Goal: Transaction & Acquisition: Book appointment/travel/reservation

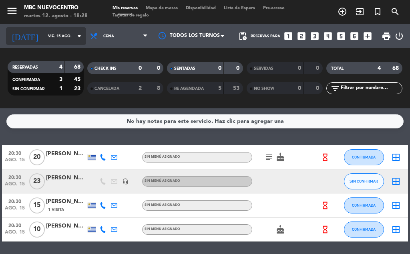
click at [63, 36] on input "vie. 15 ago." at bounding box center [70, 36] width 52 height 12
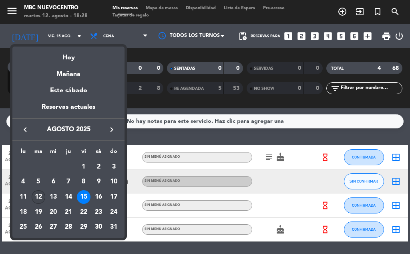
click at [40, 196] on div "12" at bounding box center [39, 197] width 14 height 14
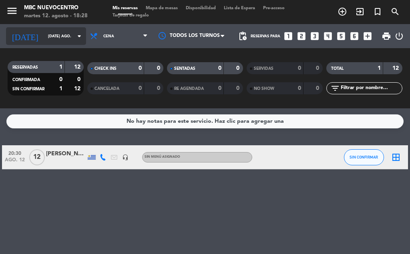
click at [50, 39] on input "[DATE] ago." at bounding box center [70, 36] width 52 height 12
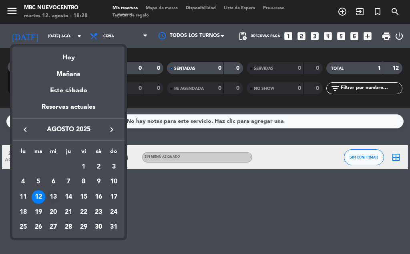
click at [55, 194] on div "13" at bounding box center [53, 197] width 14 height 14
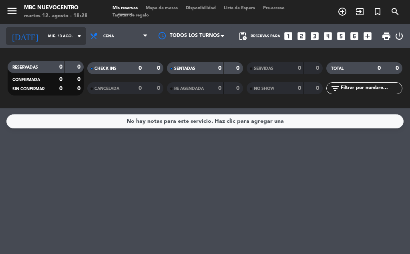
click at [65, 34] on input "mié. 13 ago." at bounding box center [70, 36] width 52 height 12
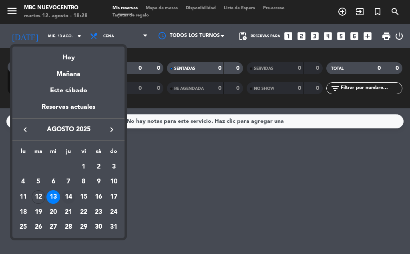
click at [70, 196] on div "14" at bounding box center [69, 197] width 14 height 14
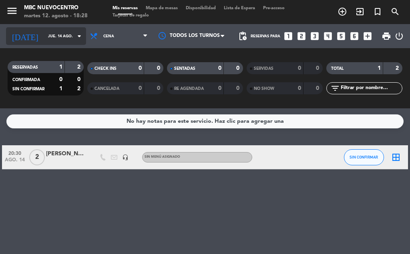
click at [52, 34] on input "jue. 14 ago." at bounding box center [70, 36] width 52 height 12
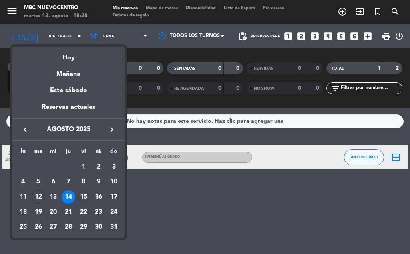
click at [87, 196] on div "15" at bounding box center [84, 197] width 14 height 14
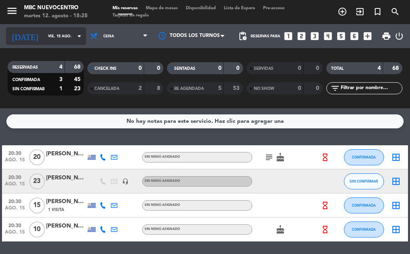
click at [60, 34] on input "vie. 15 ago." at bounding box center [70, 36] width 52 height 12
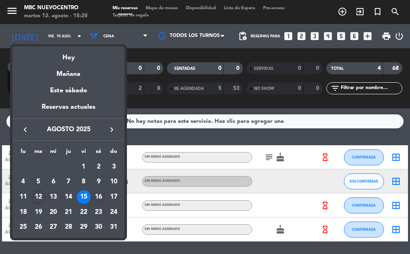
click at [99, 196] on div "16" at bounding box center [99, 197] width 14 height 14
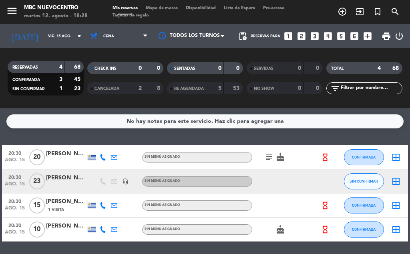
type input "sáb. 16 ago."
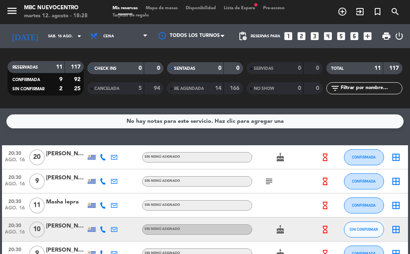
click at [240, 5] on div "Mis reservas Mapa de mesas Disponibilidad Lista de Espera fiber_manual_record P…" at bounding box center [205, 12] width 193 height 14
click at [242, 8] on span "Lista de Espera fiber_manual_record" at bounding box center [239, 8] width 39 height 4
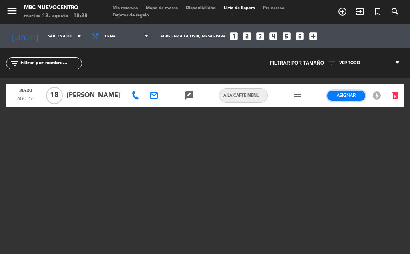
click at [349, 94] on span "Asignar" at bounding box center [346, 95] width 19 height 6
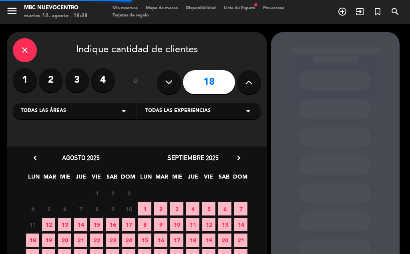
click at [26, 48] on icon "close" at bounding box center [25, 50] width 10 height 10
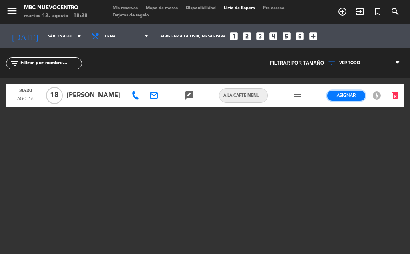
click at [333, 93] on button "Asignar" at bounding box center [346, 96] width 38 height 10
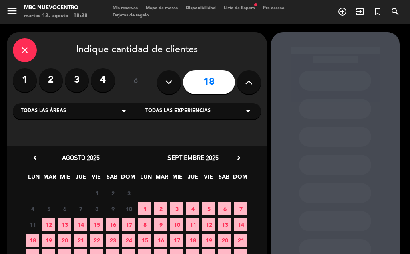
click at [112, 224] on span "16" at bounding box center [112, 224] width 13 height 13
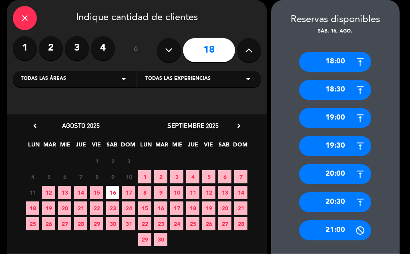
click at [335, 200] on div "20:30" at bounding box center [335, 202] width 72 height 20
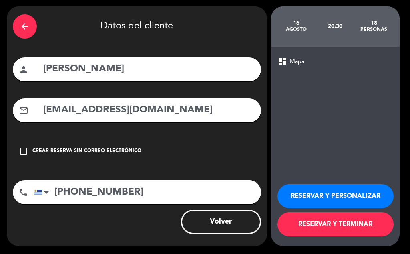
scroll to position [26, 0]
click at [346, 225] on button "RESERVAR Y TERMINAR" at bounding box center [336, 224] width 116 height 24
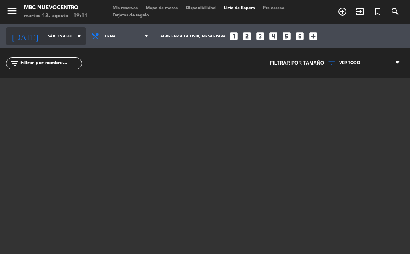
click at [52, 32] on input "sáb. 16 ago." at bounding box center [70, 36] width 52 height 12
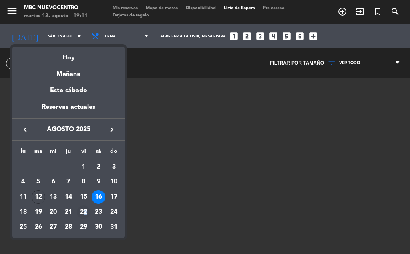
click at [85, 206] on div "22" at bounding box center [84, 212] width 14 height 14
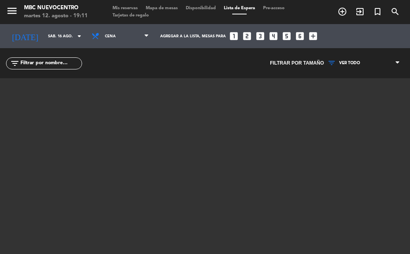
type input "vie. 22 ago."
click at [342, 14] on icon "add_circle_outline" at bounding box center [343, 12] width 10 height 10
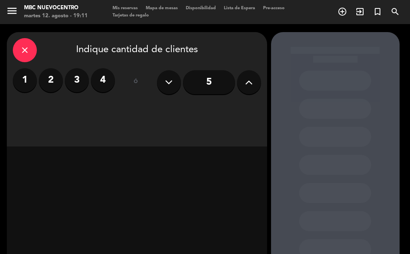
click at [245, 85] on icon at bounding box center [249, 82] width 8 height 12
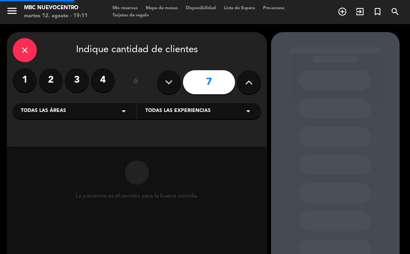
click at [245, 85] on icon at bounding box center [249, 82] width 8 height 12
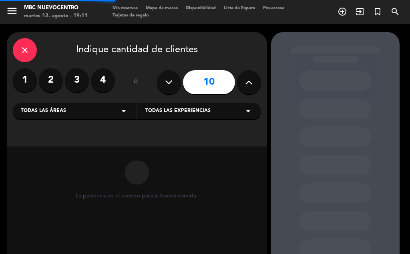
click at [245, 85] on icon at bounding box center [249, 82] width 8 height 12
click at [248, 84] on icon at bounding box center [249, 82] width 8 height 12
click at [248, 83] on icon at bounding box center [249, 82] width 8 height 12
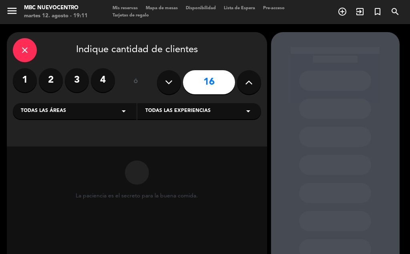
click at [248, 83] on icon at bounding box center [249, 82] width 8 height 12
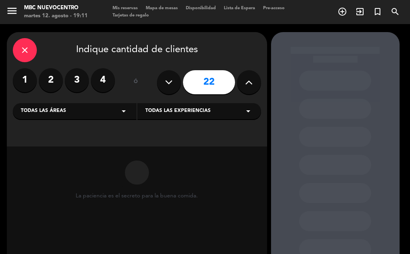
click at [248, 83] on icon at bounding box center [249, 82] width 8 height 12
type input "23"
click at [247, 83] on icon at bounding box center [249, 82] width 8 height 12
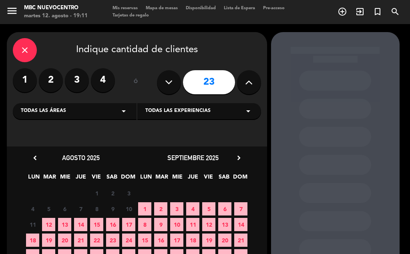
click at [247, 82] on icon at bounding box center [249, 82] width 8 height 12
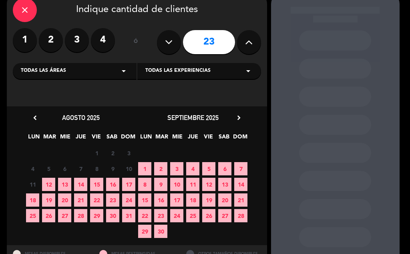
drag, startPoint x: 96, startPoint y: 199, endPoint x: 172, endPoint y: 196, distance: 76.6
click at [97, 199] on span "22" at bounding box center [96, 199] width 13 height 13
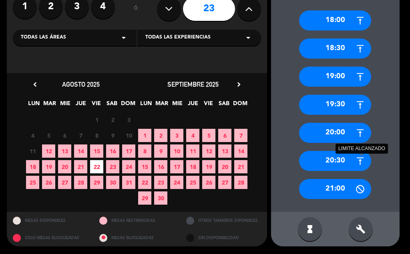
scroll to position [33, 0]
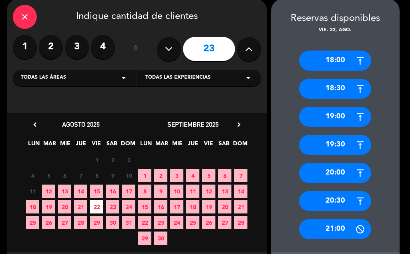
click at [316, 225] on div "21:00" at bounding box center [335, 229] width 72 height 20
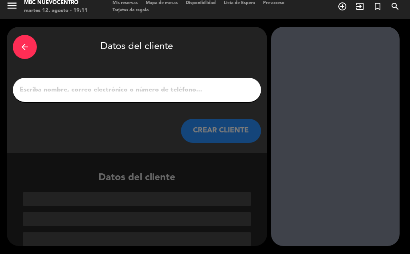
scroll to position [5, 0]
click at [180, 91] on input "1" at bounding box center [137, 89] width 236 height 11
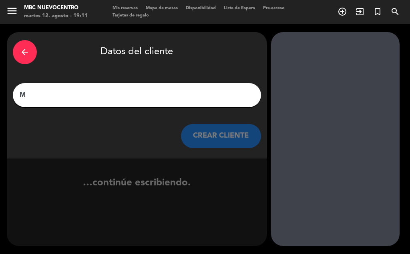
scroll to position [0, 0]
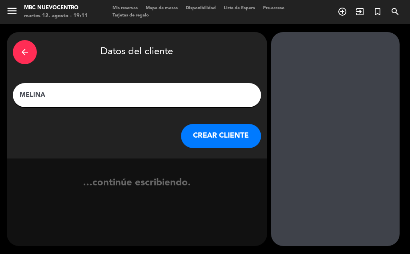
type input "MELINA"
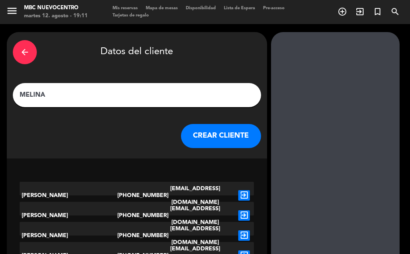
click at [225, 129] on button "CREAR CLIENTE" at bounding box center [221, 136] width 80 height 24
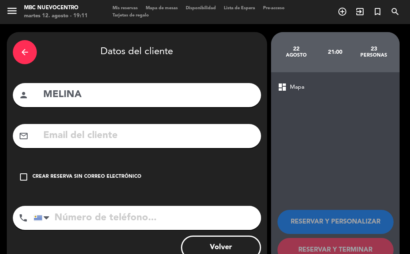
click at [93, 216] on input "tel" at bounding box center [148, 218] width 228 height 24
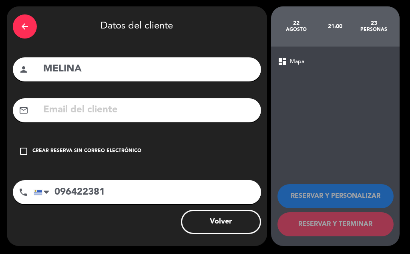
type input "096422381"
click at [66, 146] on div "check_box_outline_blank Crear reserva sin correo electrónico" at bounding box center [137, 151] width 248 height 24
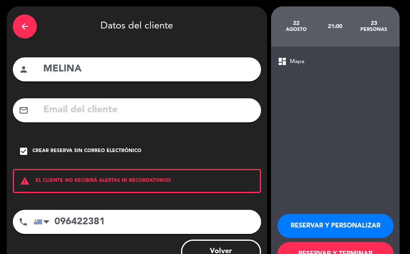
scroll to position [55, 0]
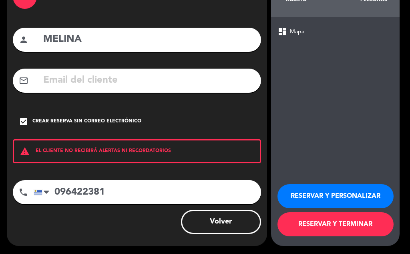
click at [297, 223] on button "RESERVAR Y TERMINAR" at bounding box center [336, 224] width 116 height 24
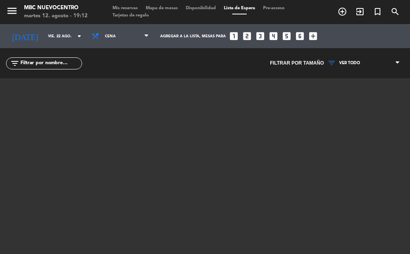
click at [125, 8] on span "Mis reservas" at bounding box center [125, 8] width 33 height 4
